Goal: Check status

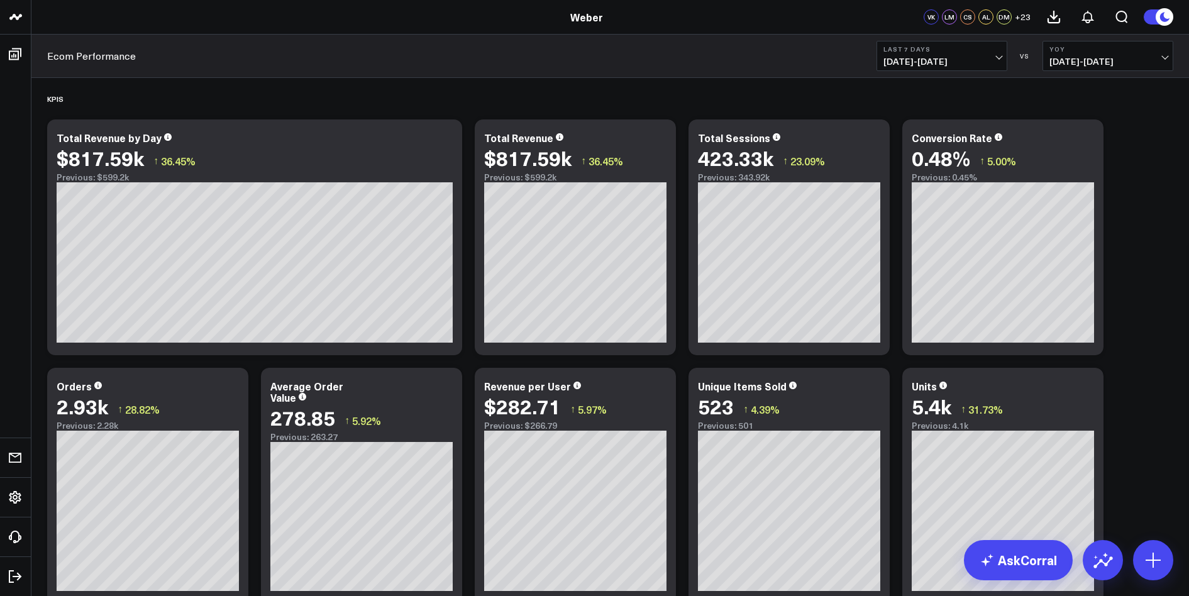
click at [1132, 60] on span "[DATE] - [DATE]" at bounding box center [1107, 62] width 117 height 10
click at [1088, 79] on link "Previous Period" at bounding box center [1108, 83] width 130 height 24
click at [1110, 65] on span "[DATE] - [DATE]" at bounding box center [1107, 62] width 117 height 10
click at [1077, 108] on link "MoM" at bounding box center [1108, 108] width 130 height 24
click at [982, 56] on button "Last 7 Days [DATE] - [DATE]" at bounding box center [941, 56] width 131 height 30
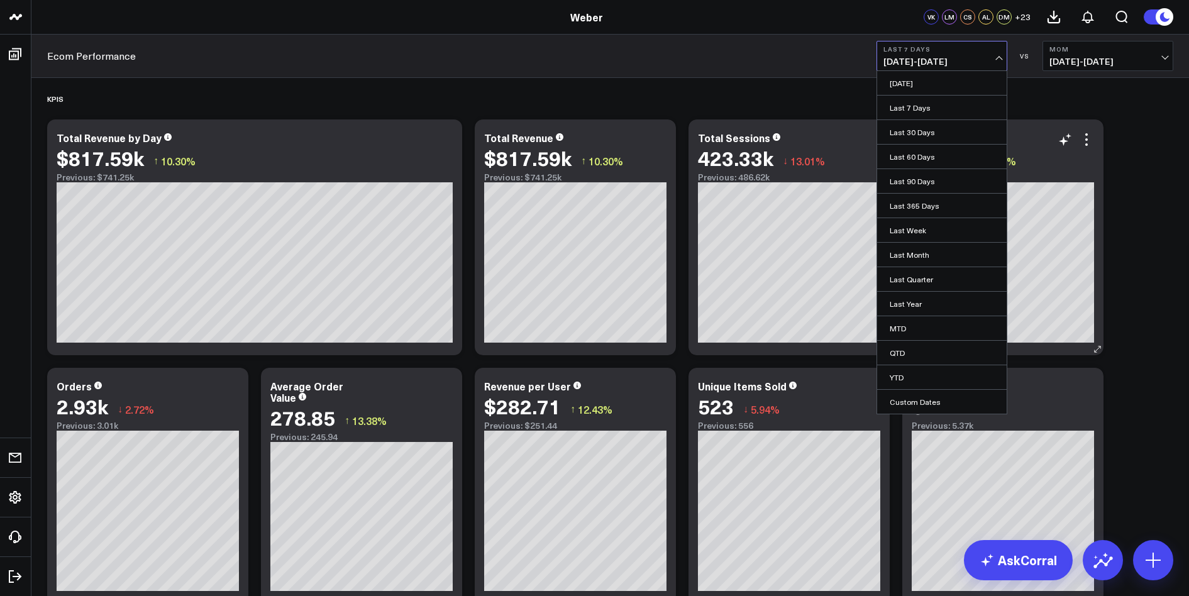
click at [922, 130] on link "Last 30 Days" at bounding box center [942, 132] width 130 height 24
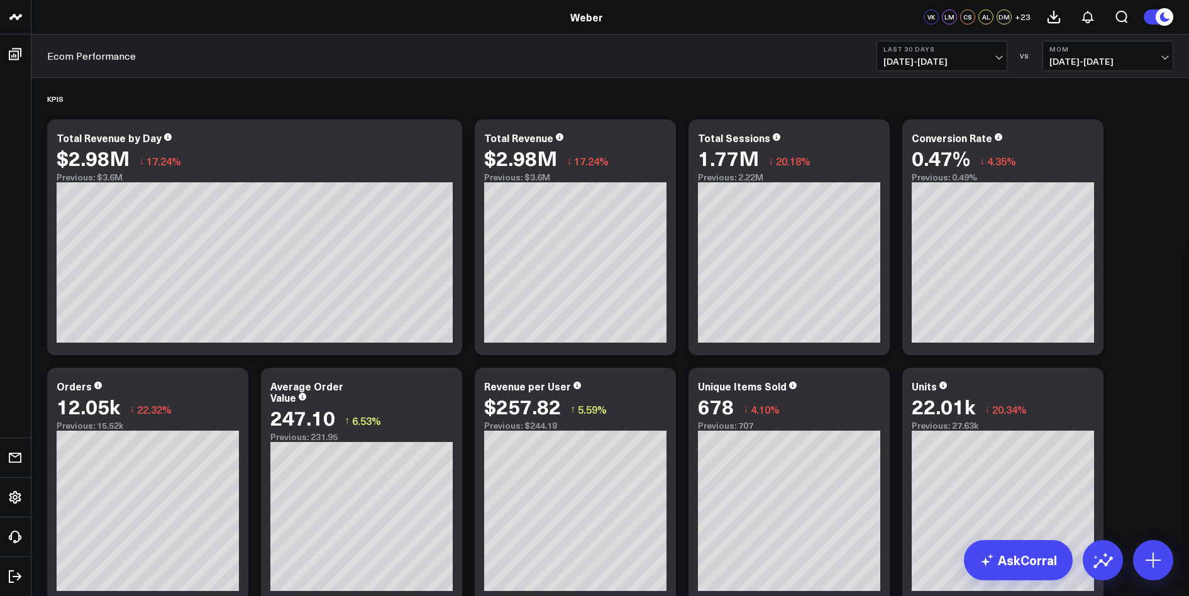
click at [995, 56] on button "Last 30 Days [DATE] - [DATE]" at bounding box center [941, 56] width 131 height 30
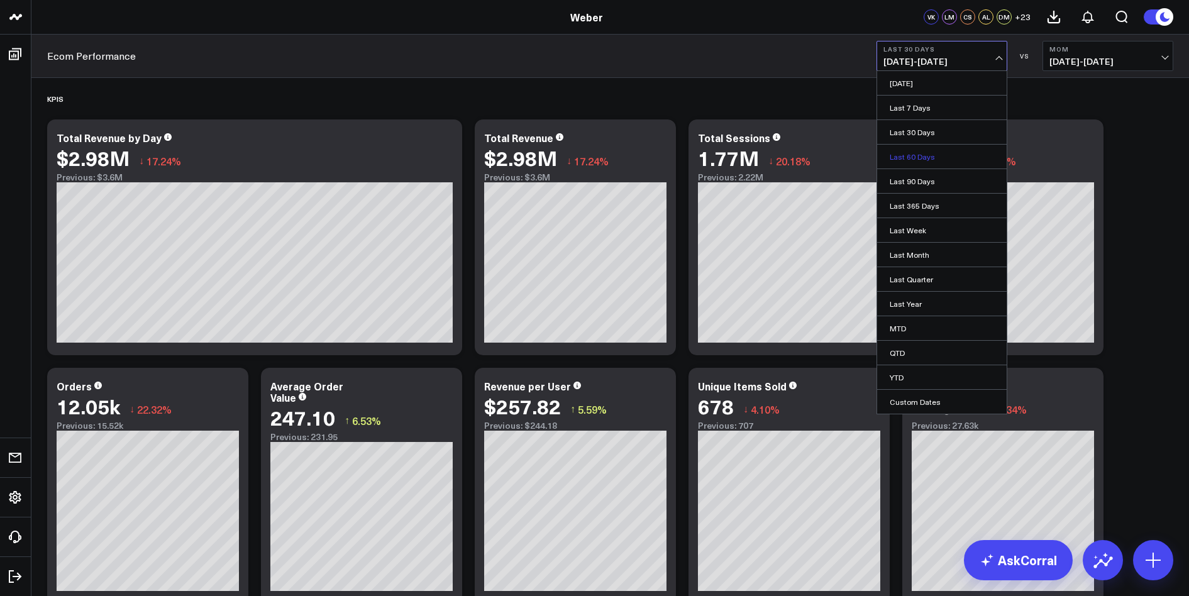
click at [939, 158] on link "Last 60 Days" at bounding box center [942, 157] width 130 height 24
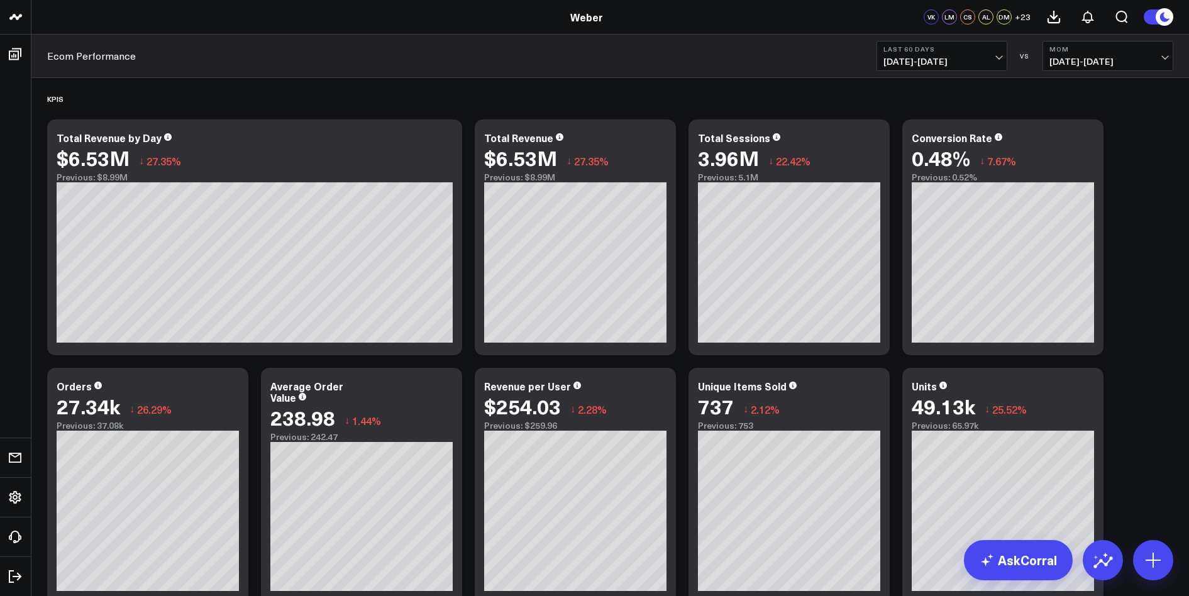
click at [1142, 52] on button "MoM [DEMOGRAPHIC_DATA][DATE] - [DATE]" at bounding box center [1107, 56] width 131 height 30
click at [1063, 134] on link "YoY" at bounding box center [1108, 132] width 130 height 24
